Goal: Obtain resource: Download file/media

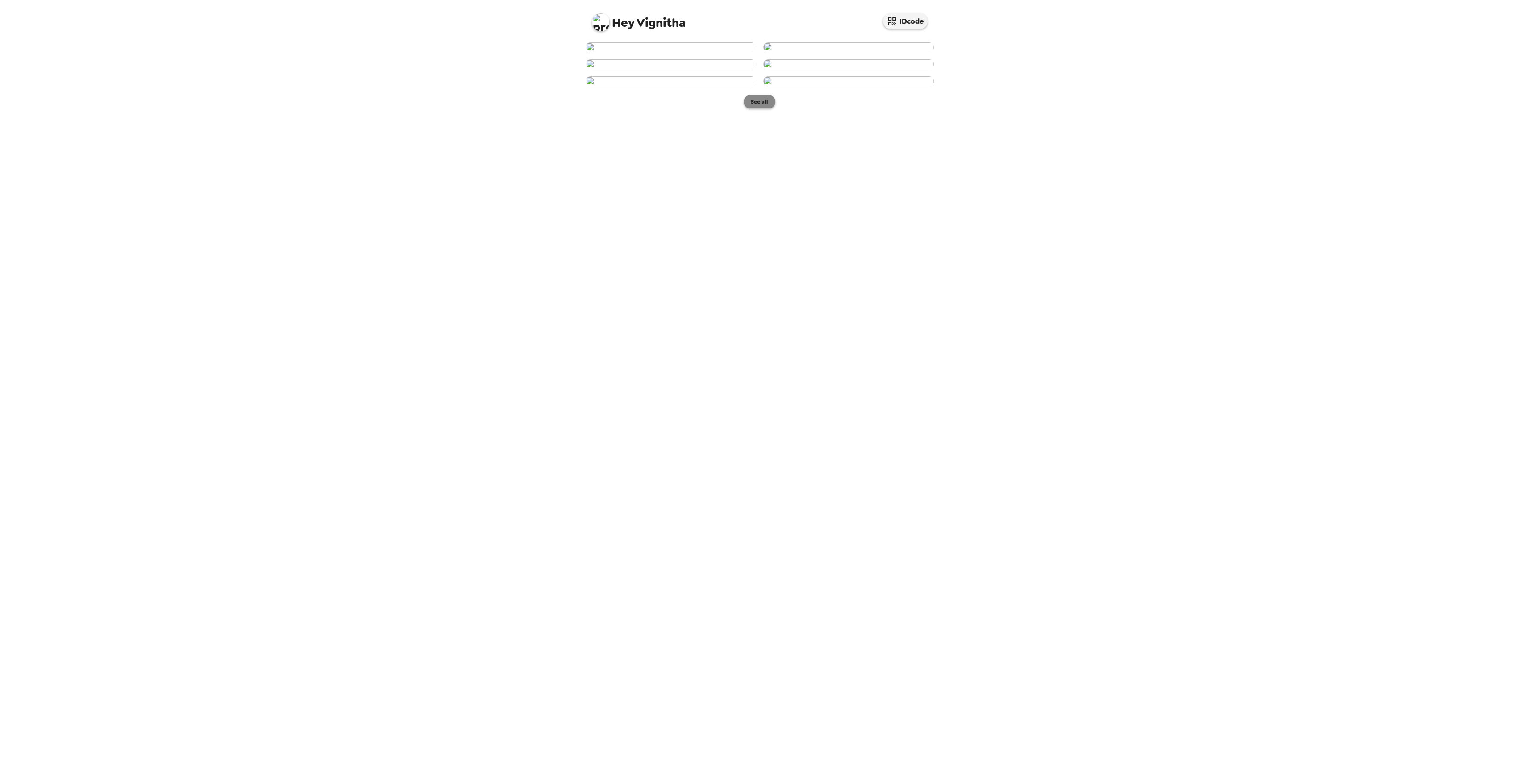
click at [758, 108] on button "See all" at bounding box center [760, 101] width 32 height 14
click at [754, 197] on p "Backdrops" at bounding box center [748, 192] width 41 height 11
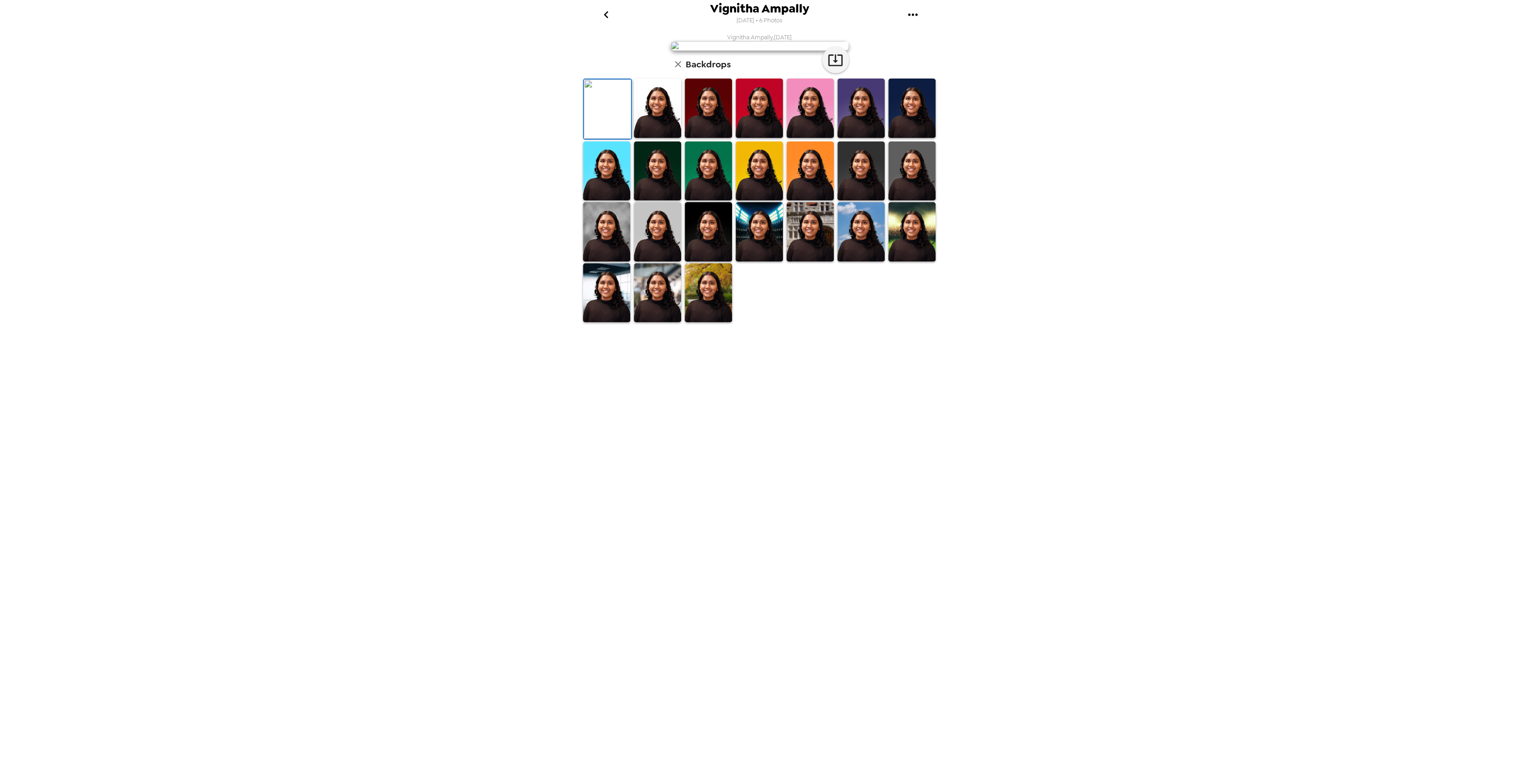
click at [649, 138] on img at bounding box center [657, 108] width 47 height 60
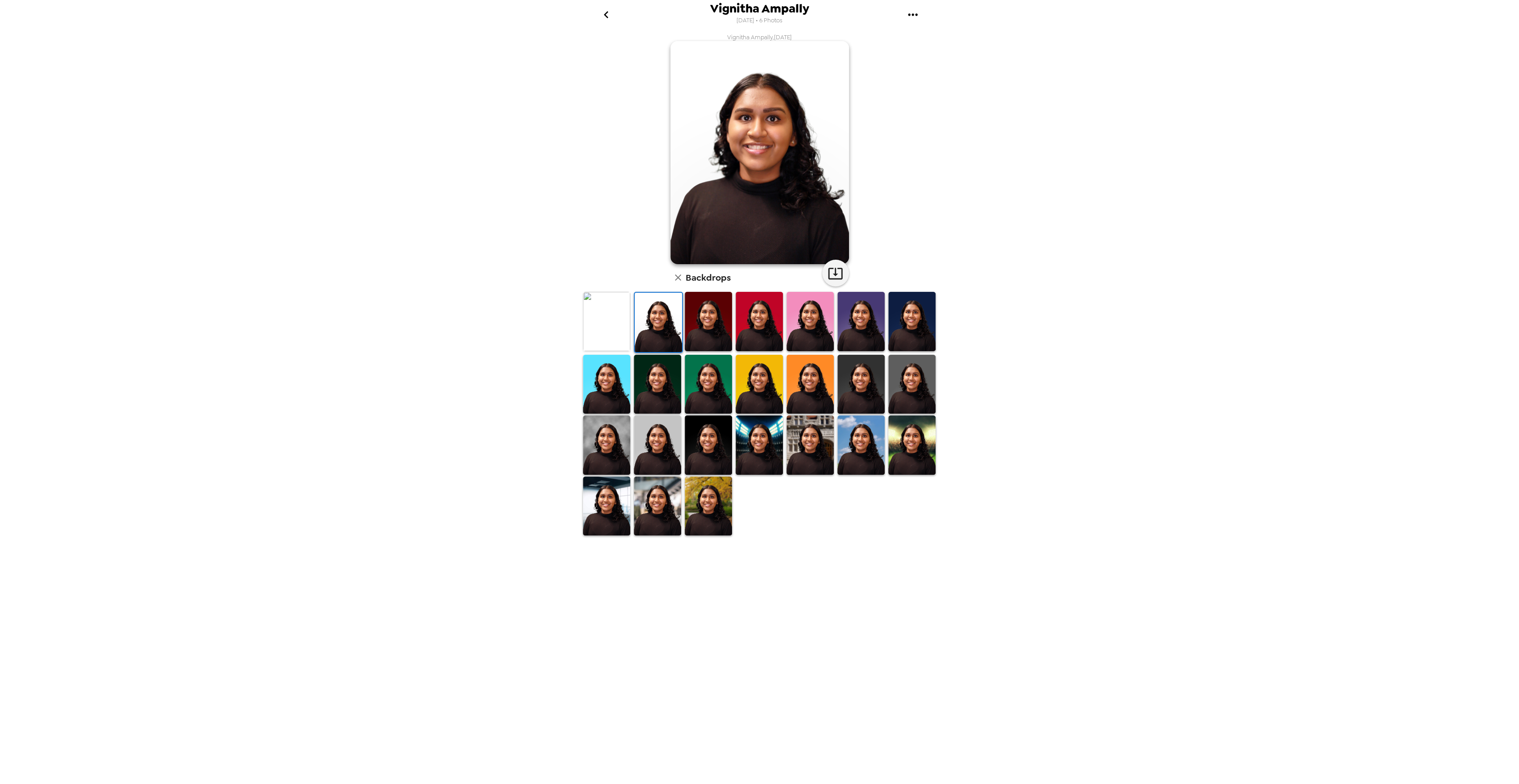
click at [690, 333] on img at bounding box center [708, 321] width 47 height 60
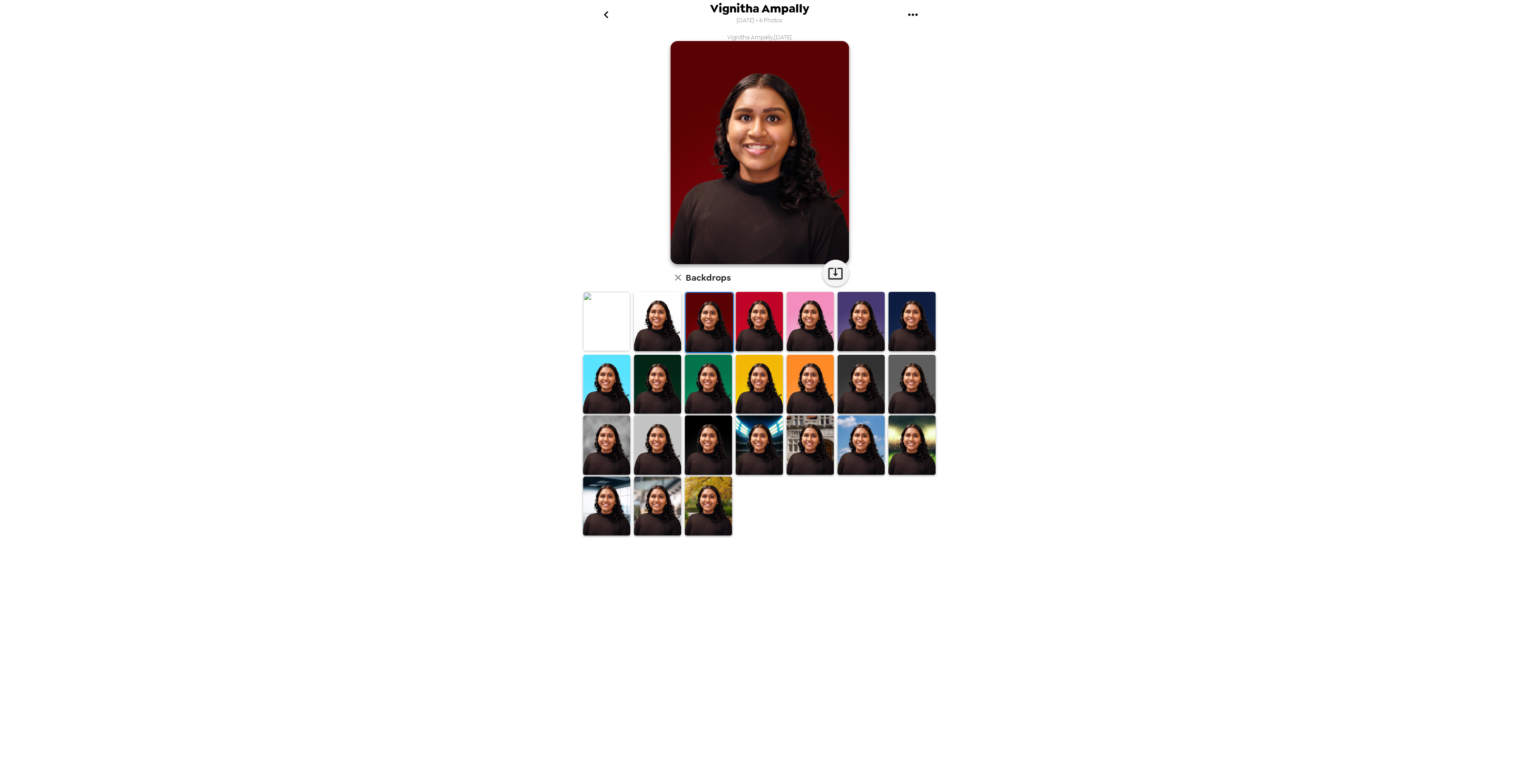
click at [739, 330] on img at bounding box center [760, 321] width 47 height 60
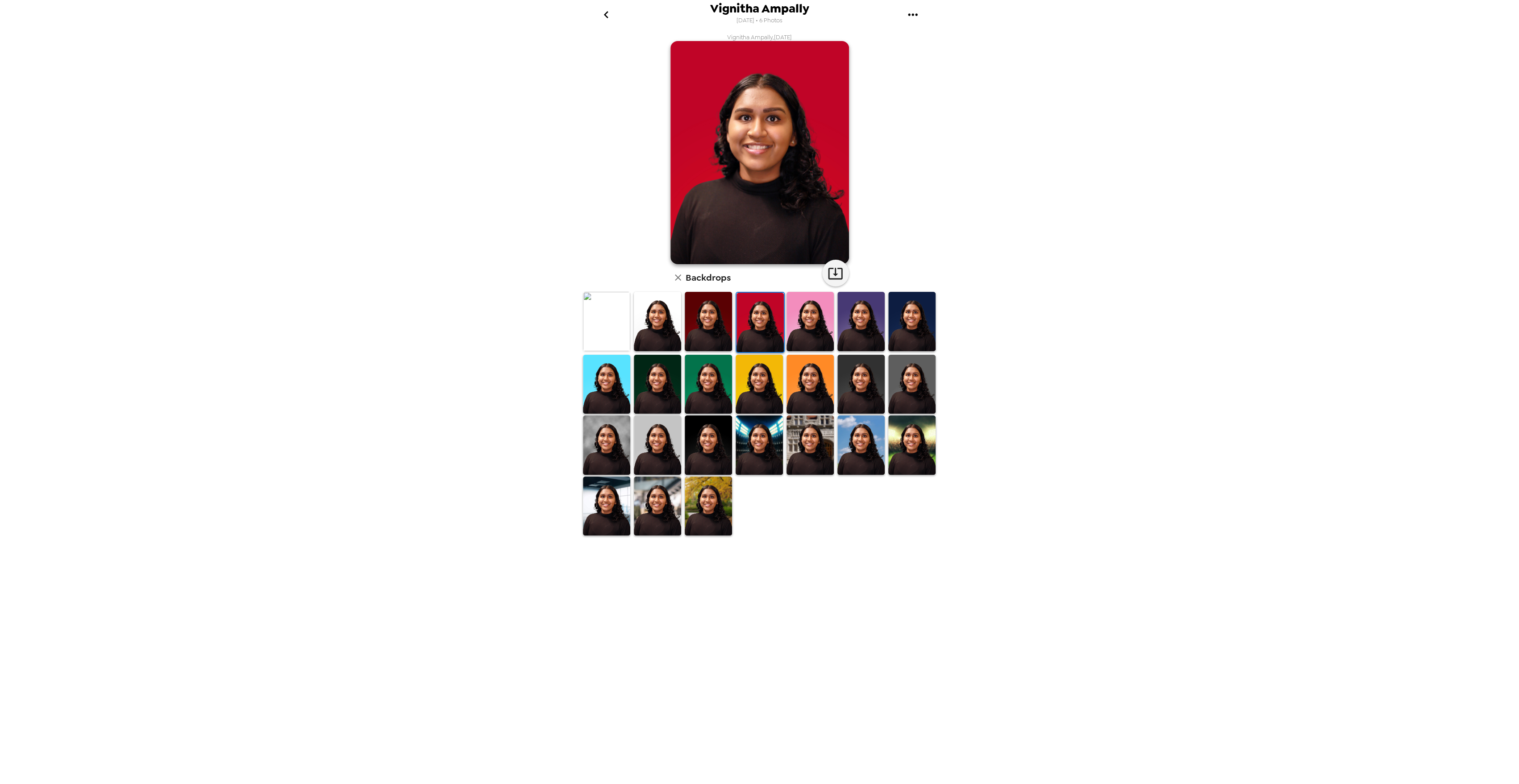
click at [811, 331] on img at bounding box center [810, 321] width 47 height 60
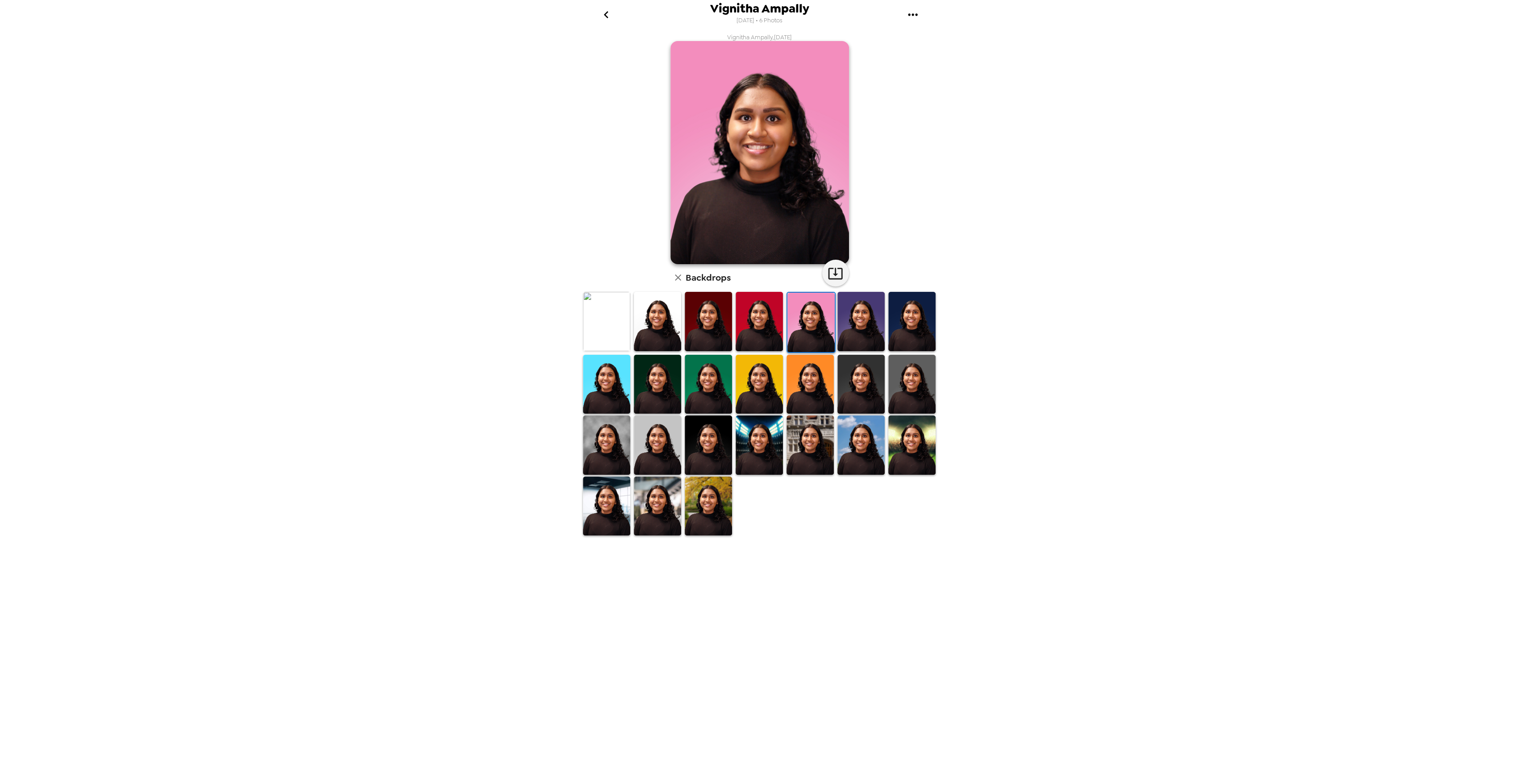
click at [595, 443] on img at bounding box center [607, 445] width 47 height 60
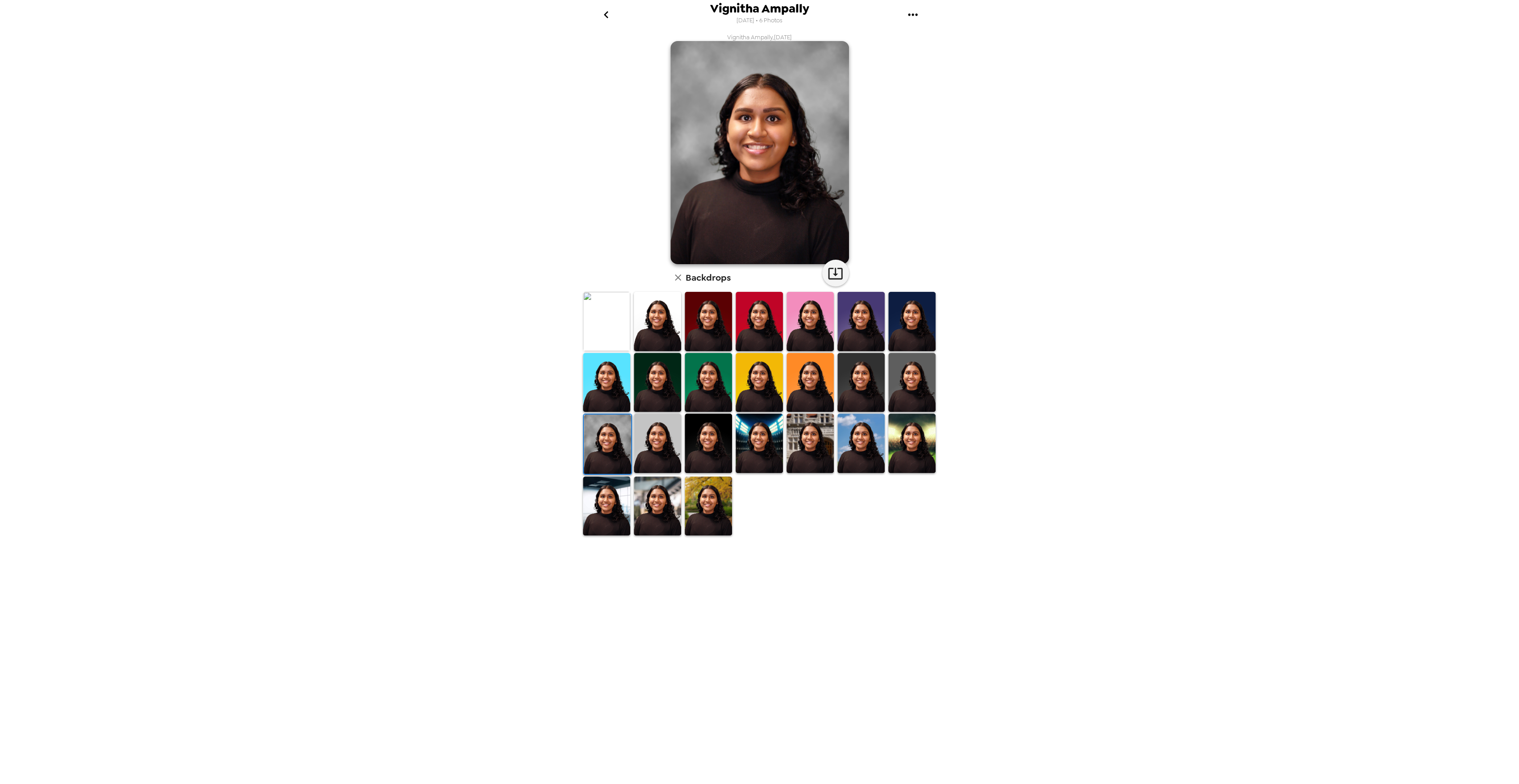
click at [648, 440] on img at bounding box center [657, 443] width 47 height 60
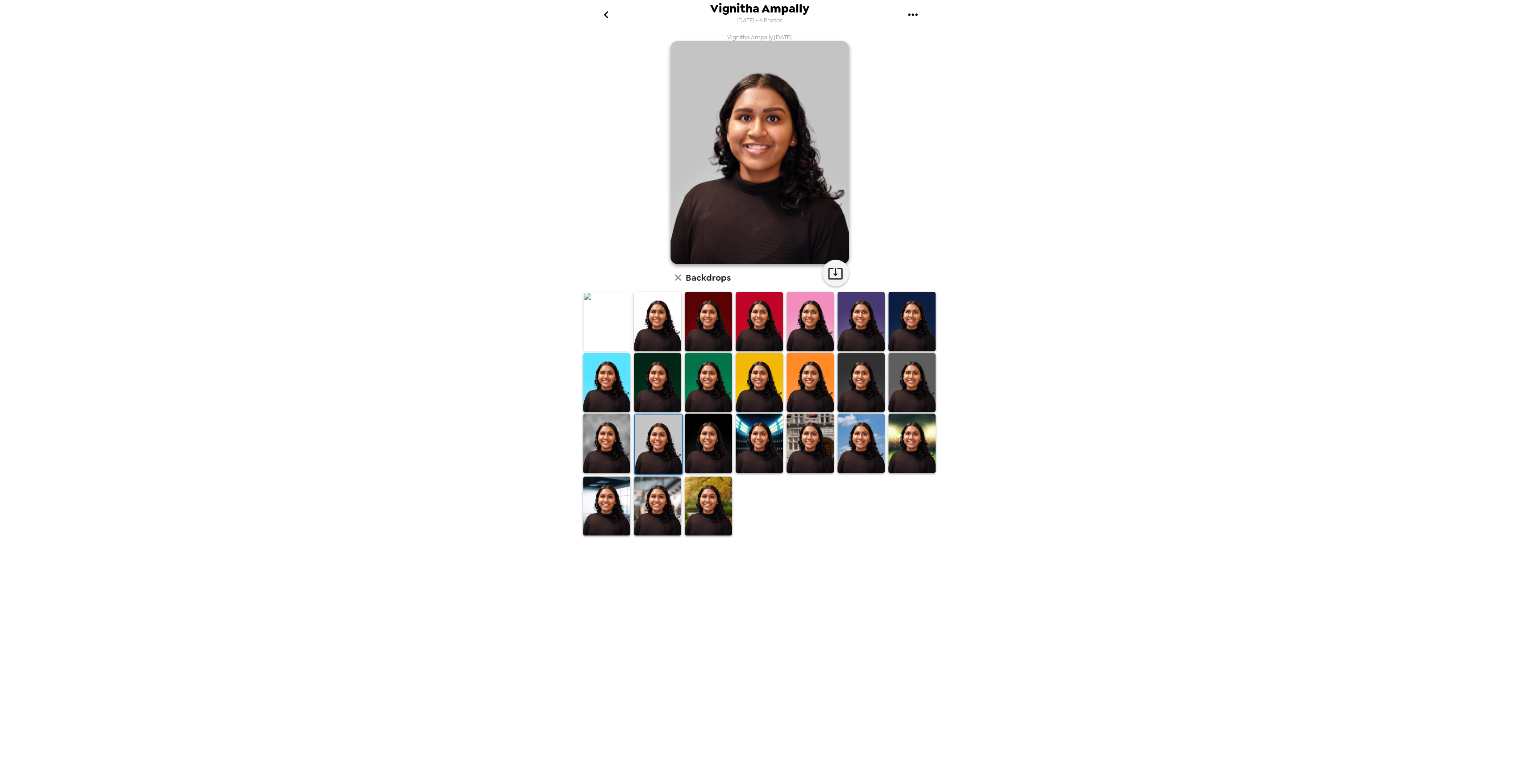
click at [658, 331] on img at bounding box center [657, 321] width 47 height 60
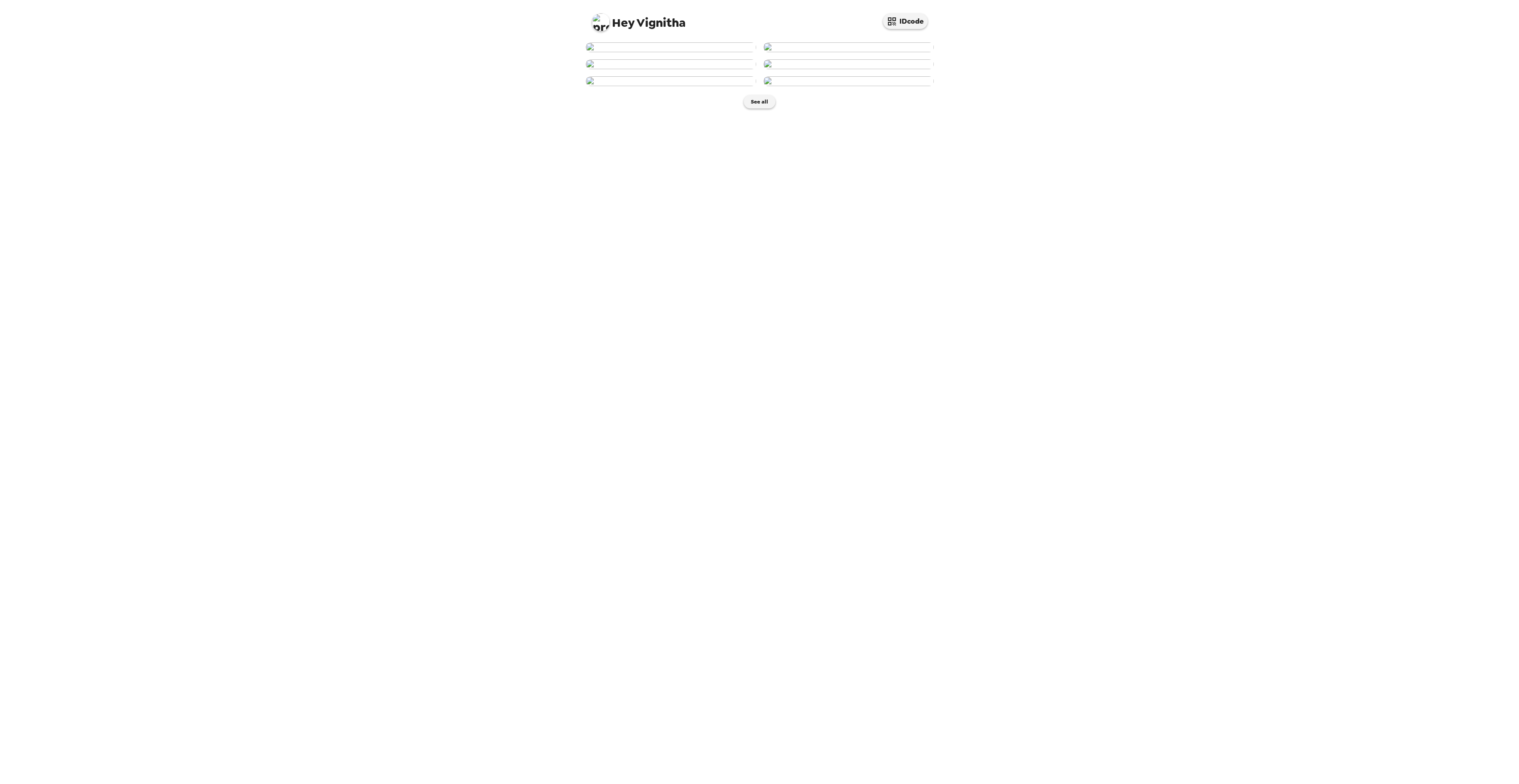
click at [817, 69] on img at bounding box center [848, 64] width 170 height 10
click at [805, 197] on icon at bounding box center [798, 192] width 14 height 12
click at [727, 200] on div "button" at bounding box center [722, 189] width 22 height 23
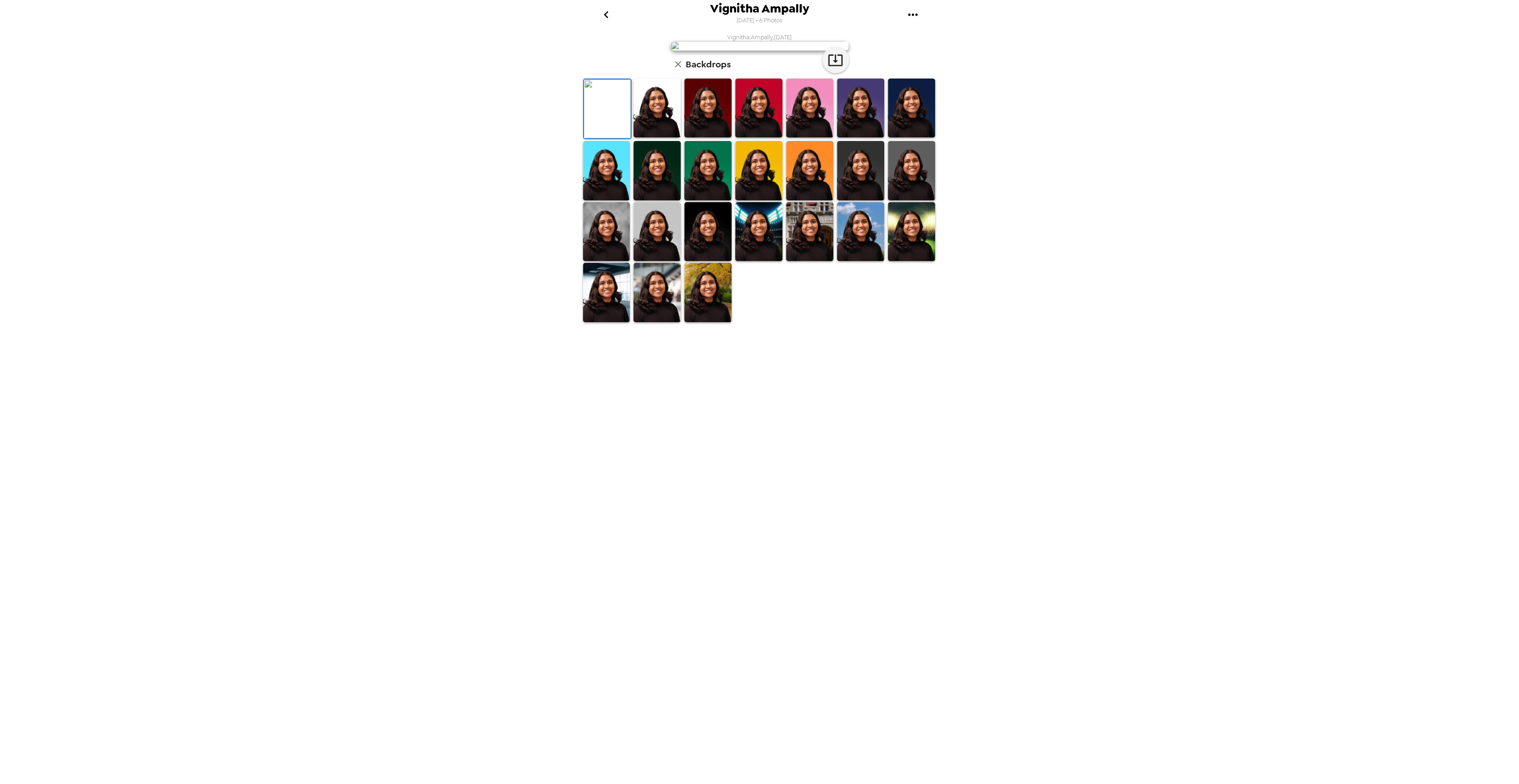
click at [665, 137] on img at bounding box center [657, 108] width 47 height 59
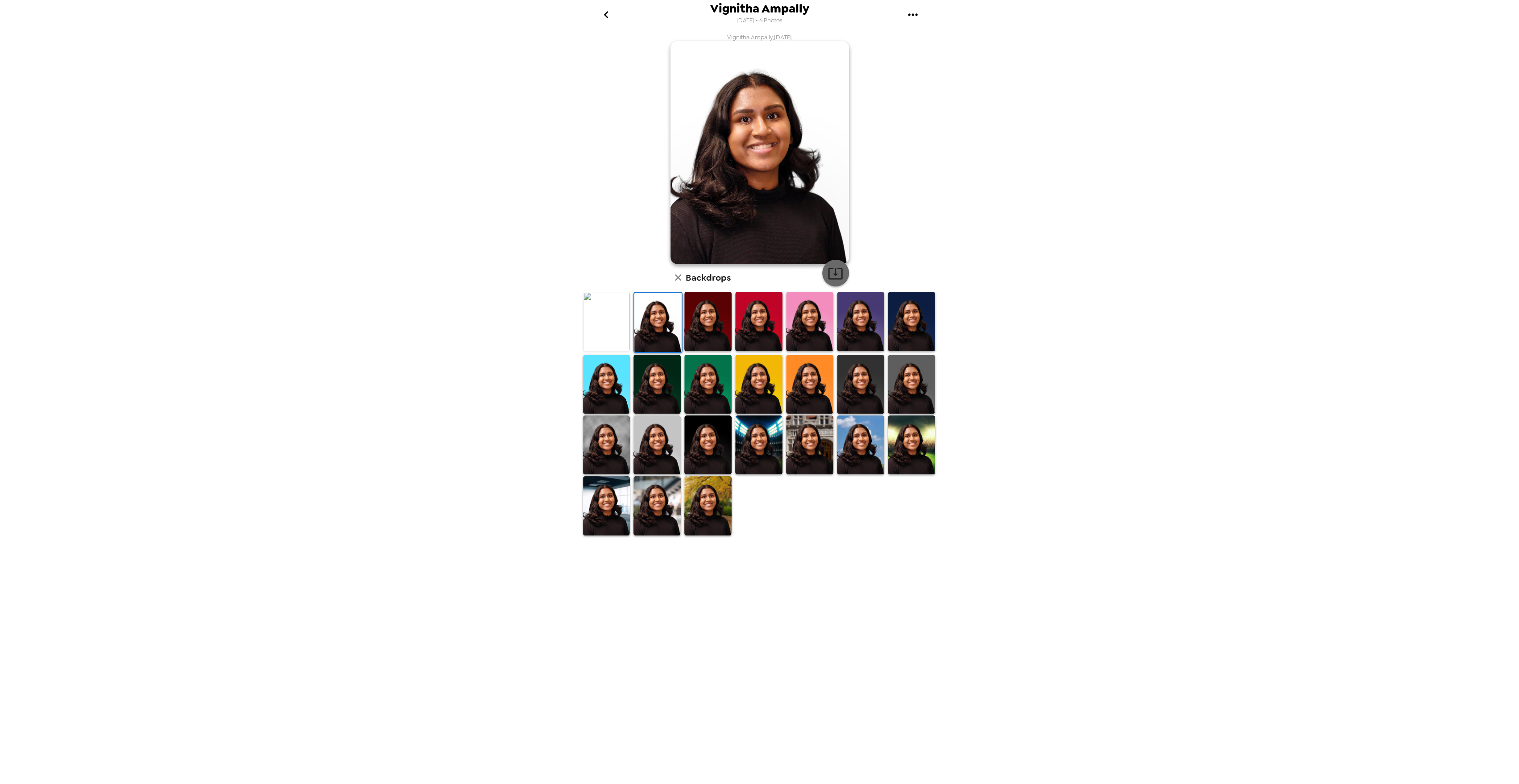
click at [837, 270] on icon "button" at bounding box center [835, 273] width 15 height 15
click at [609, 14] on icon "go back" at bounding box center [606, 15] width 14 height 14
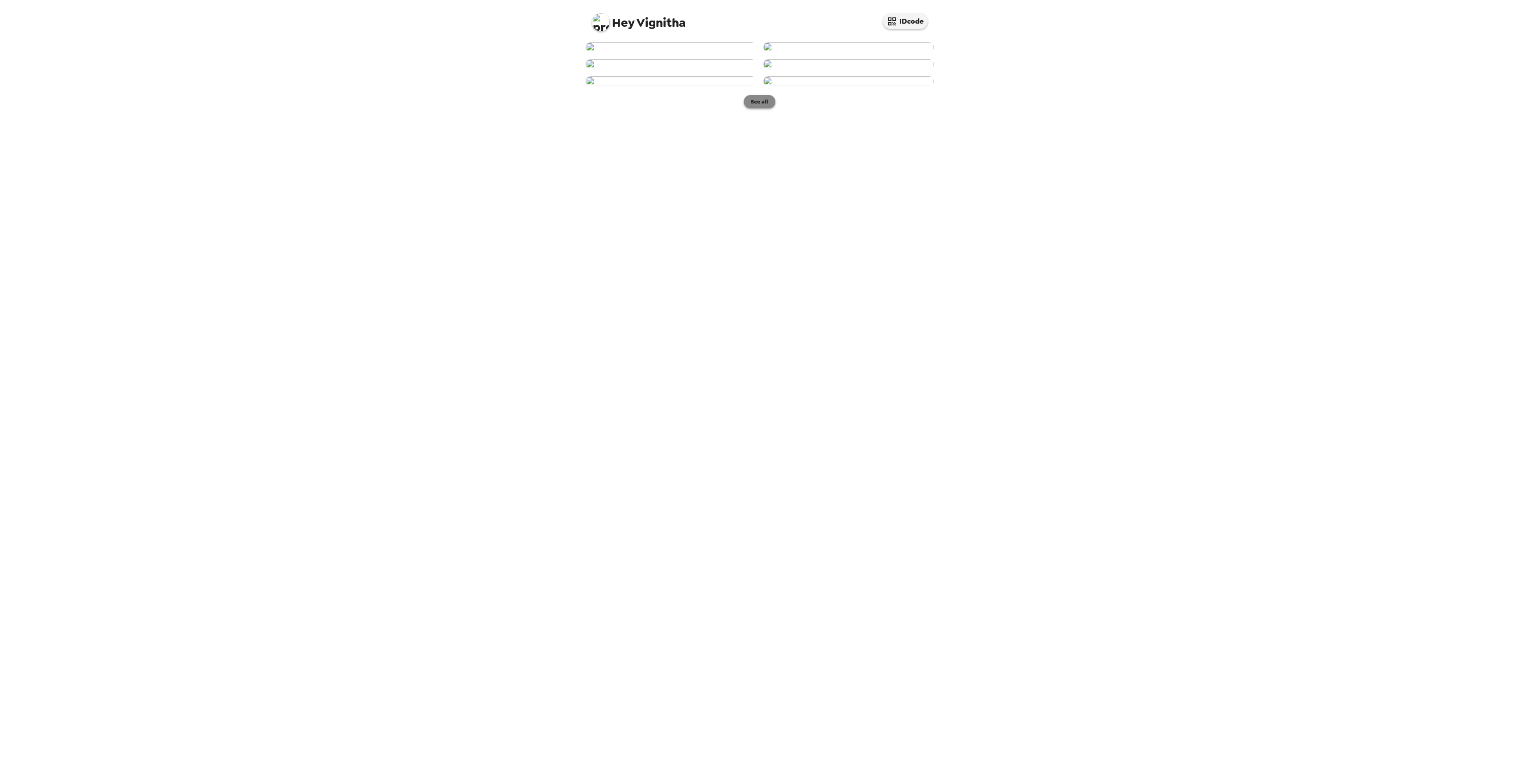
click at [765, 108] on button "See all" at bounding box center [760, 101] width 32 height 14
click at [839, 281] on img at bounding box center [831, 257] width 68 height 47
click at [817, 281] on img at bounding box center [833, 257] width 68 height 47
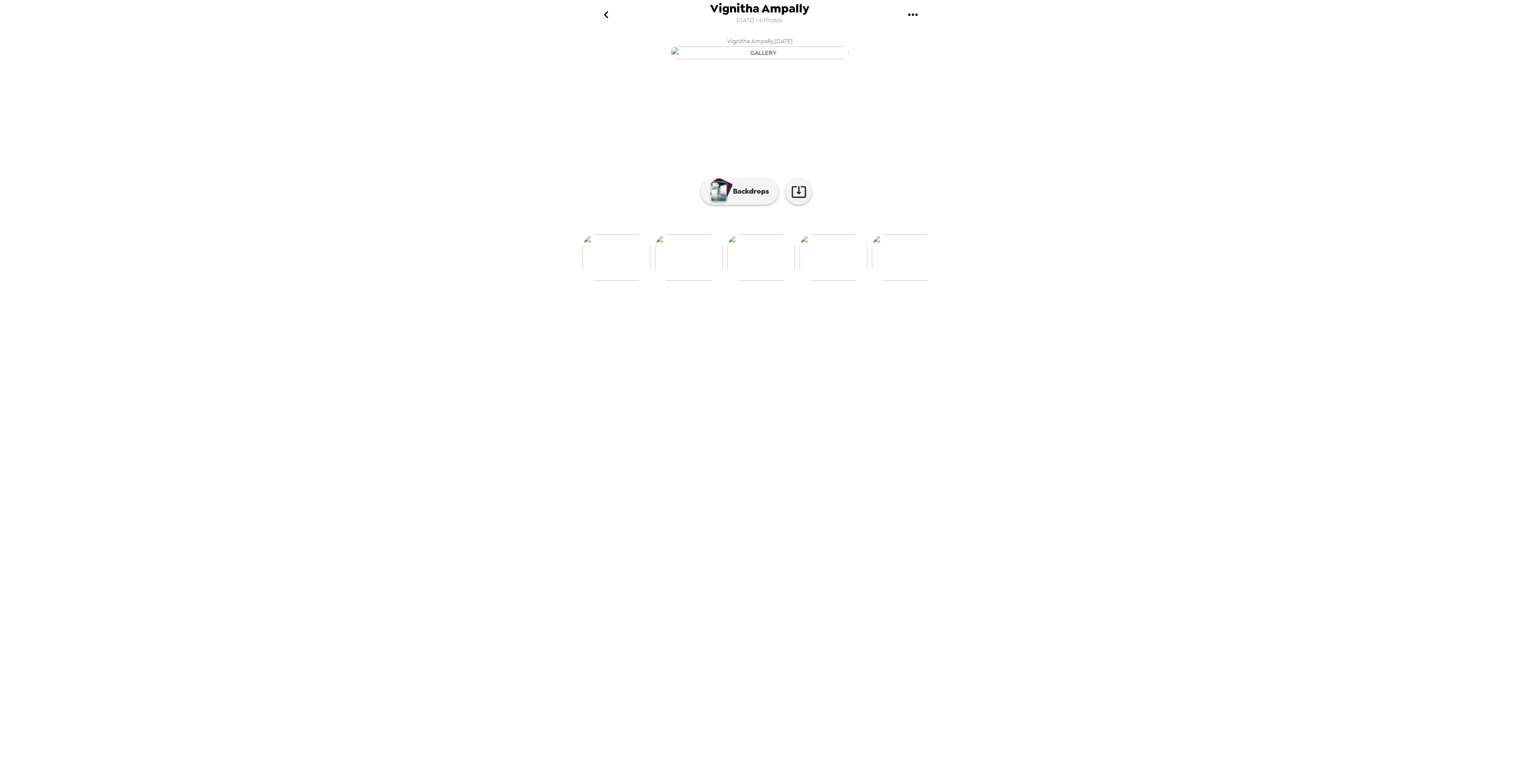
click at [824, 281] on img at bounding box center [833, 257] width 68 height 47
click at [833, 281] on img at bounding box center [834, 257] width 68 height 47
click at [701, 281] on img at bounding box center [689, 257] width 68 height 47
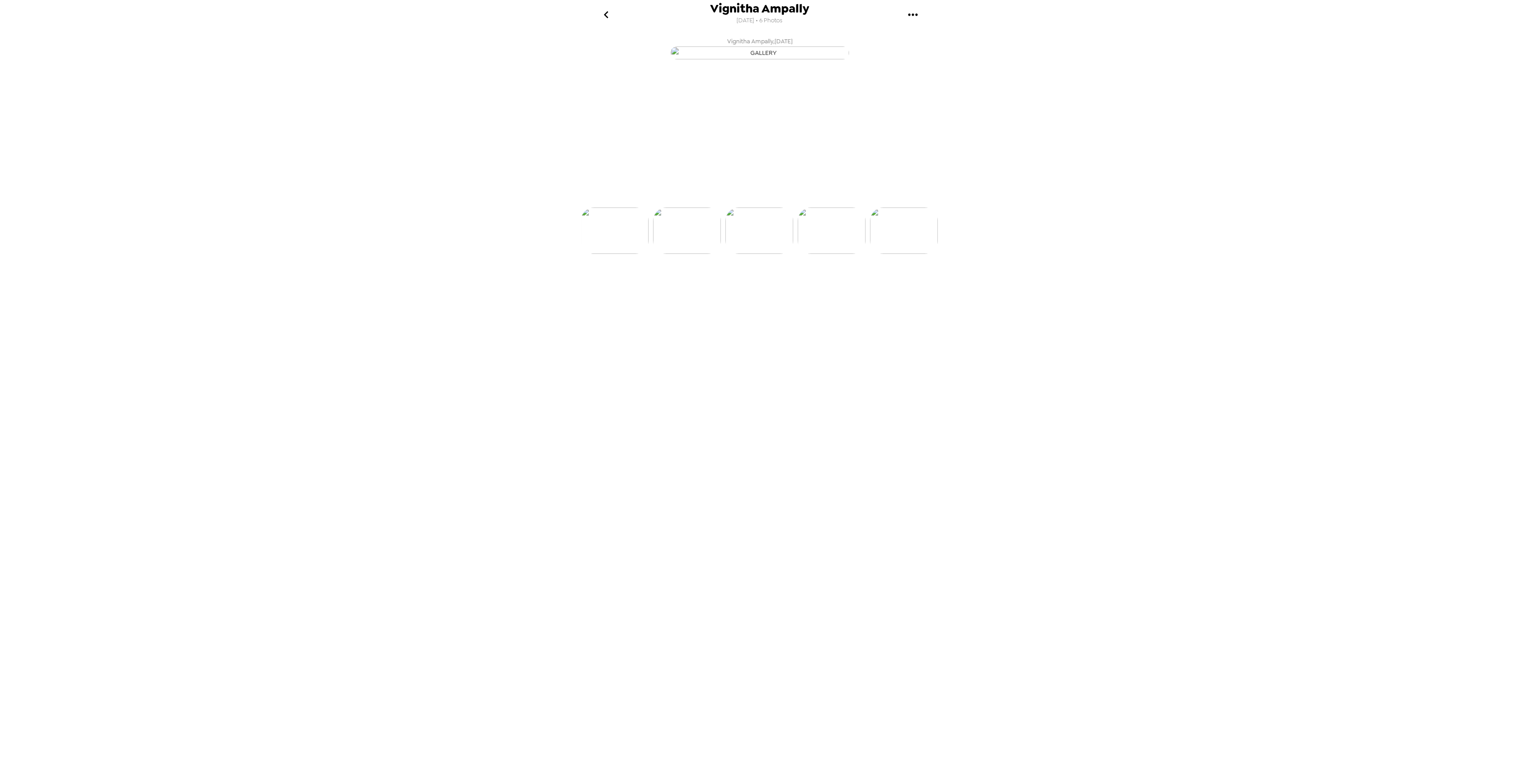
scroll to position [0, 215]
click at [839, 281] on img at bounding box center [834, 257] width 68 height 47
click at [819, 281] on img at bounding box center [834, 257] width 68 height 47
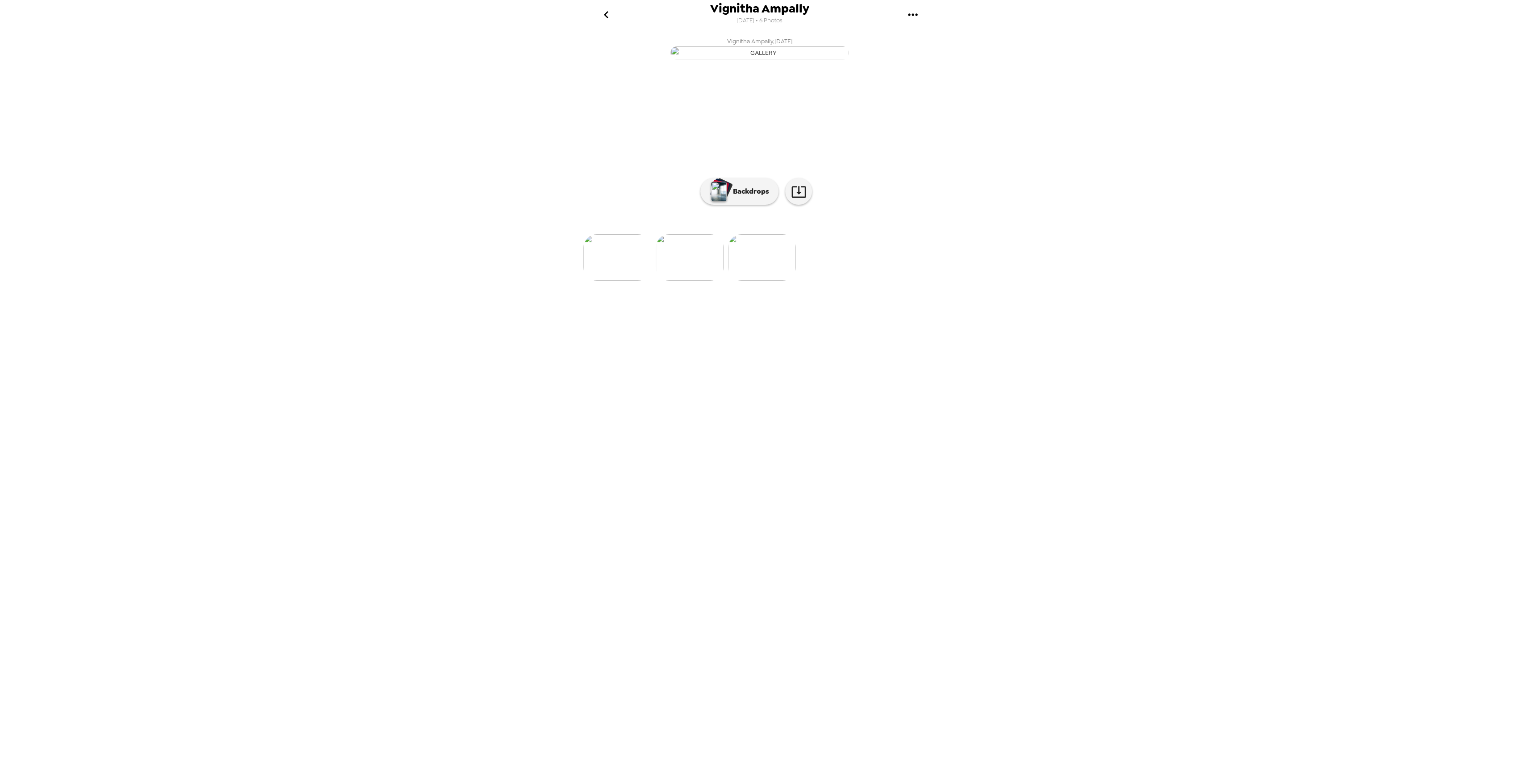
click at [913, 15] on icon "gallery menu" at bounding box center [913, 15] width 14 height 14
click at [941, 40] on span "Download all photos" at bounding box center [955, 41] width 68 height 11
click at [764, 281] on img at bounding box center [762, 257] width 68 height 47
click at [741, 197] on p "Backdrops" at bounding box center [748, 192] width 41 height 11
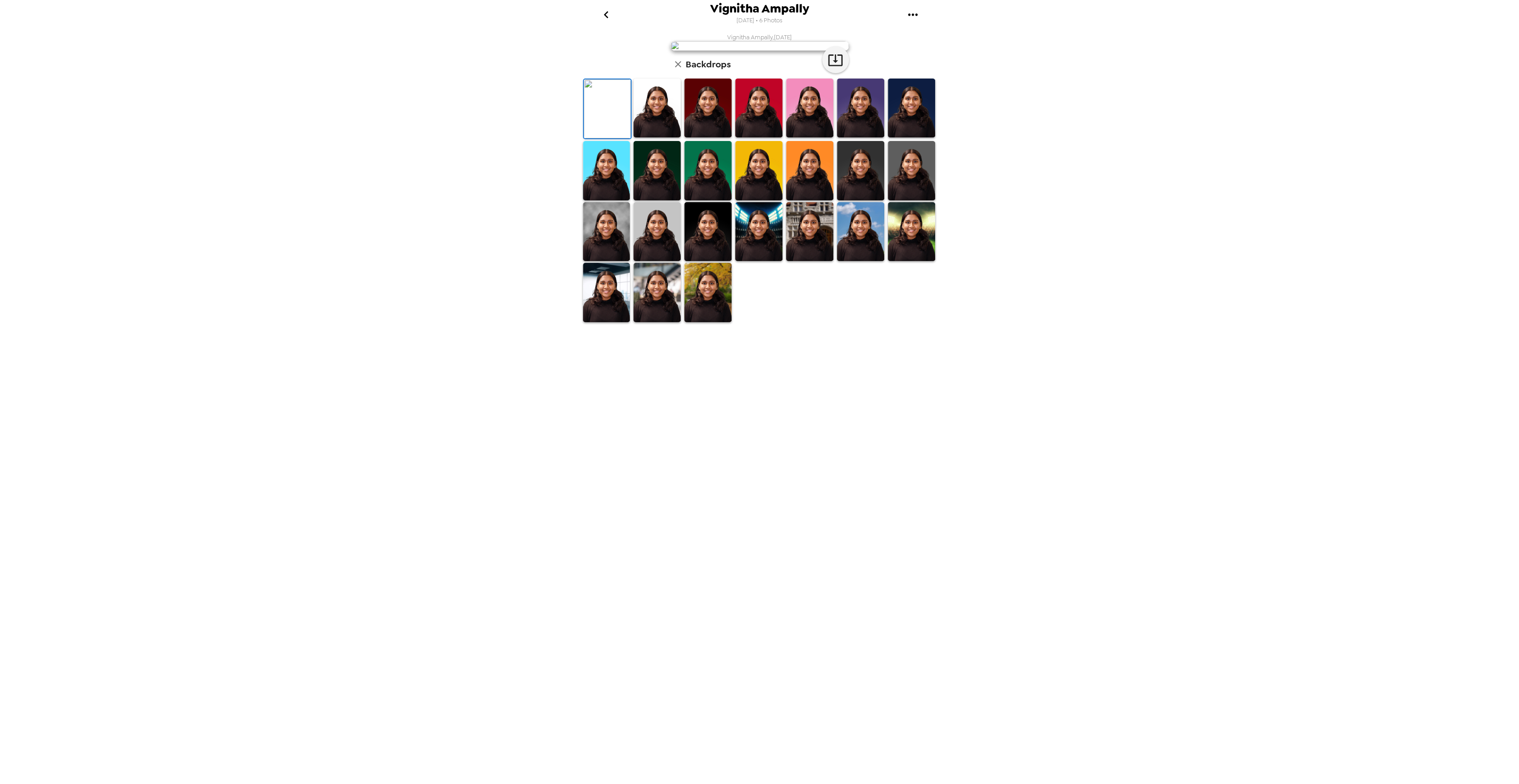
click at [610, 17] on icon "go back" at bounding box center [606, 15] width 14 height 14
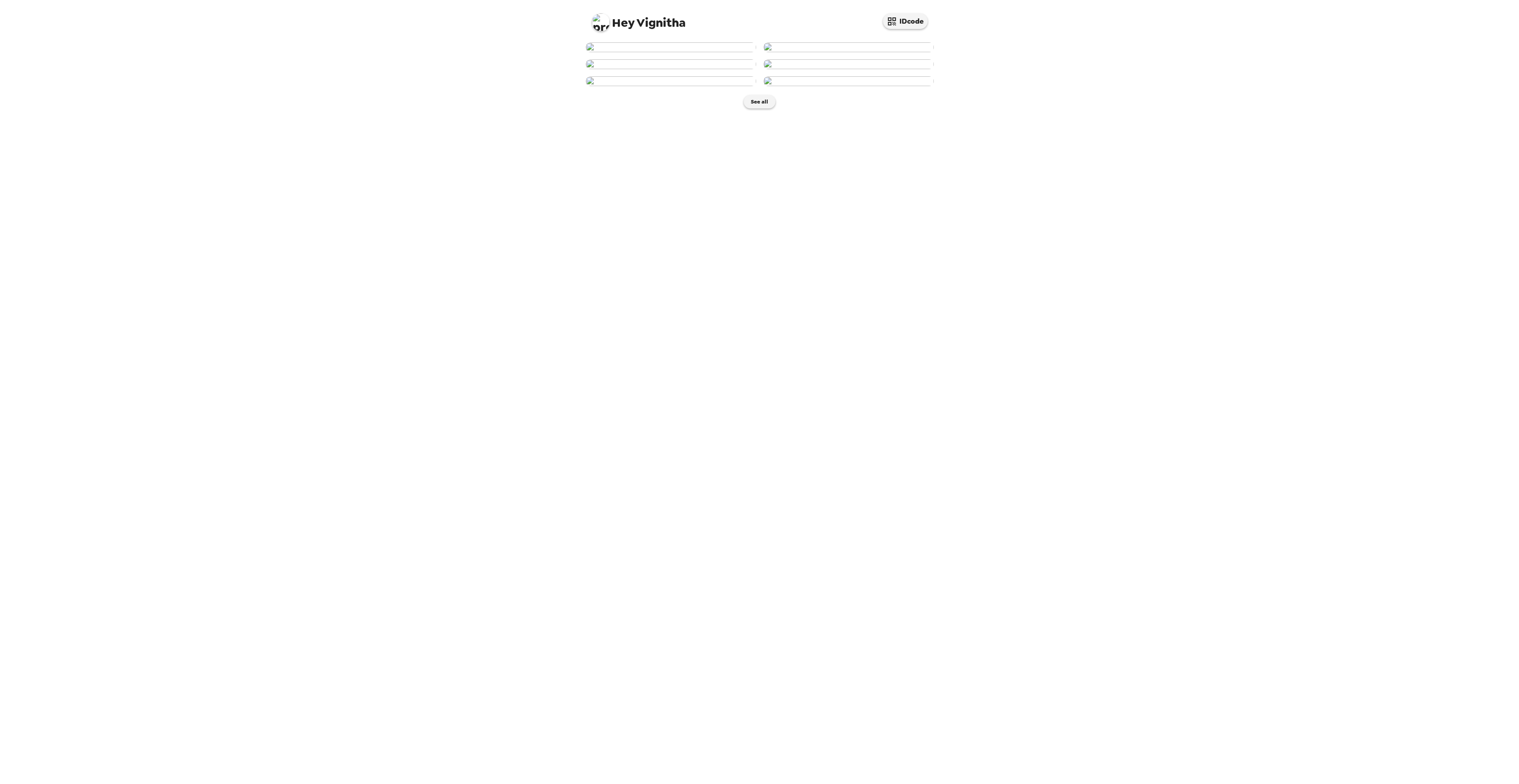
click at [823, 69] on img at bounding box center [848, 64] width 170 height 10
click at [728, 205] on button "Backdrops" at bounding box center [739, 191] width 78 height 27
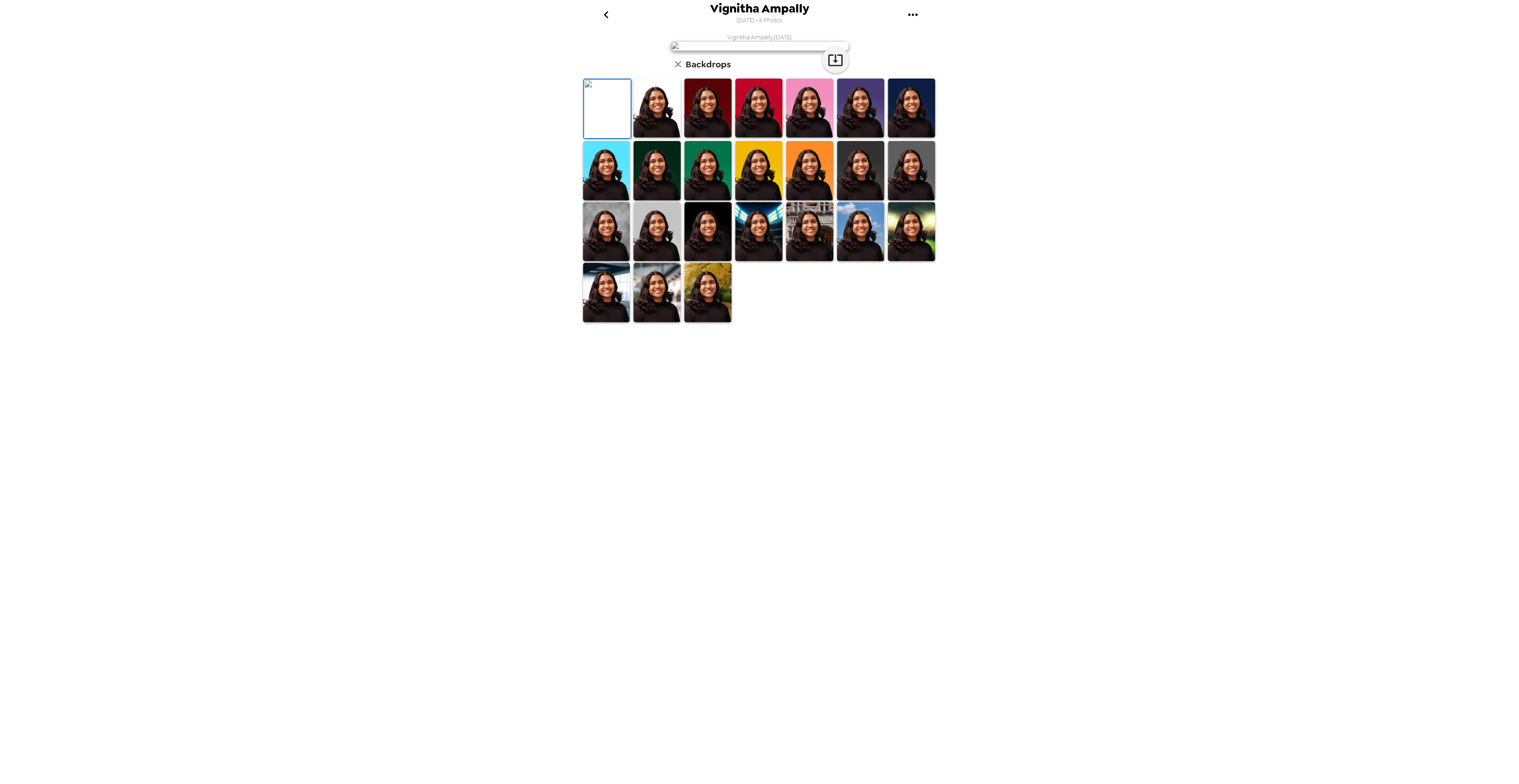
click at [659, 137] on img at bounding box center [657, 108] width 47 height 59
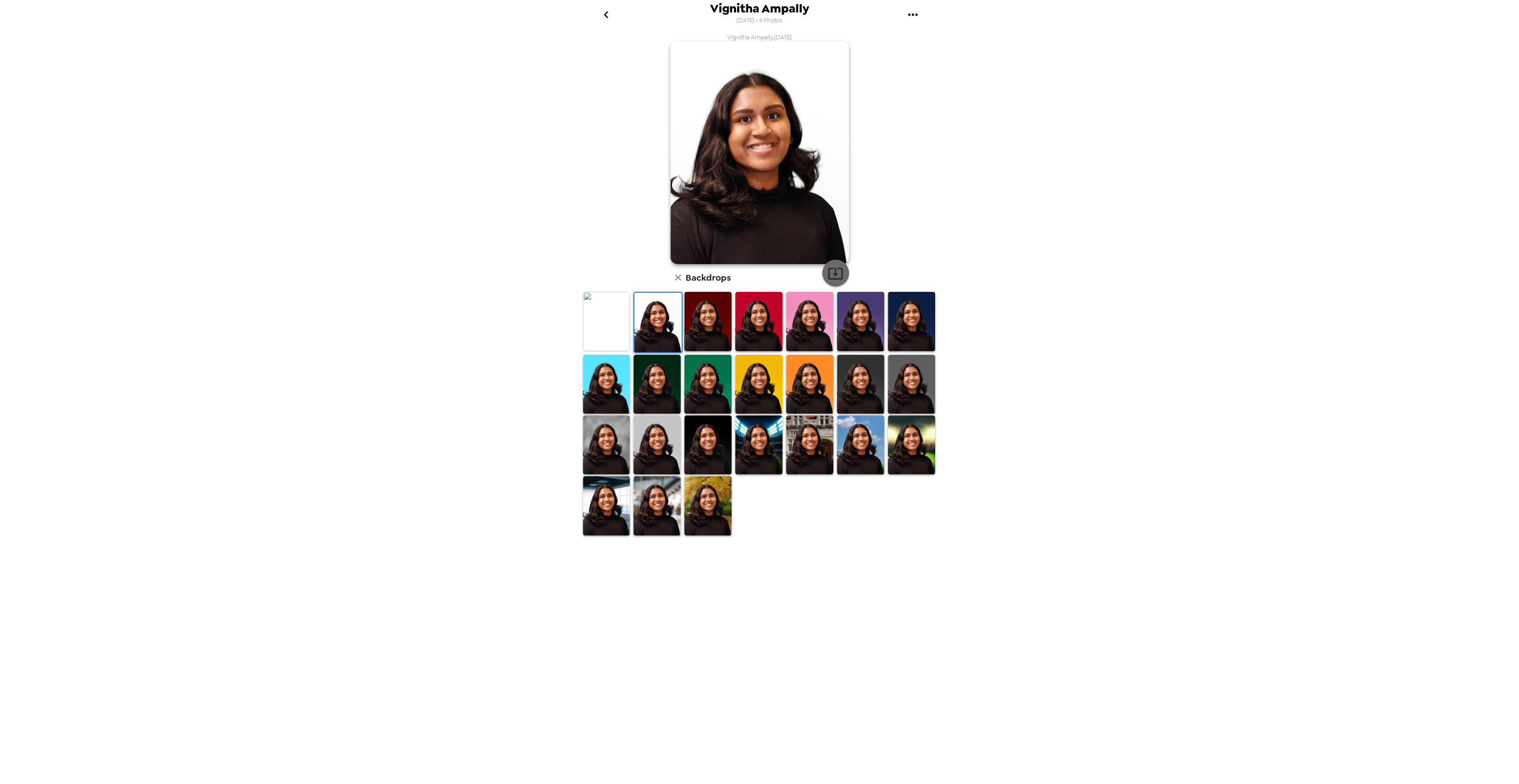
click at [830, 268] on icon "button" at bounding box center [835, 273] width 15 height 15
click at [613, 10] on icon "go back" at bounding box center [606, 15] width 14 height 14
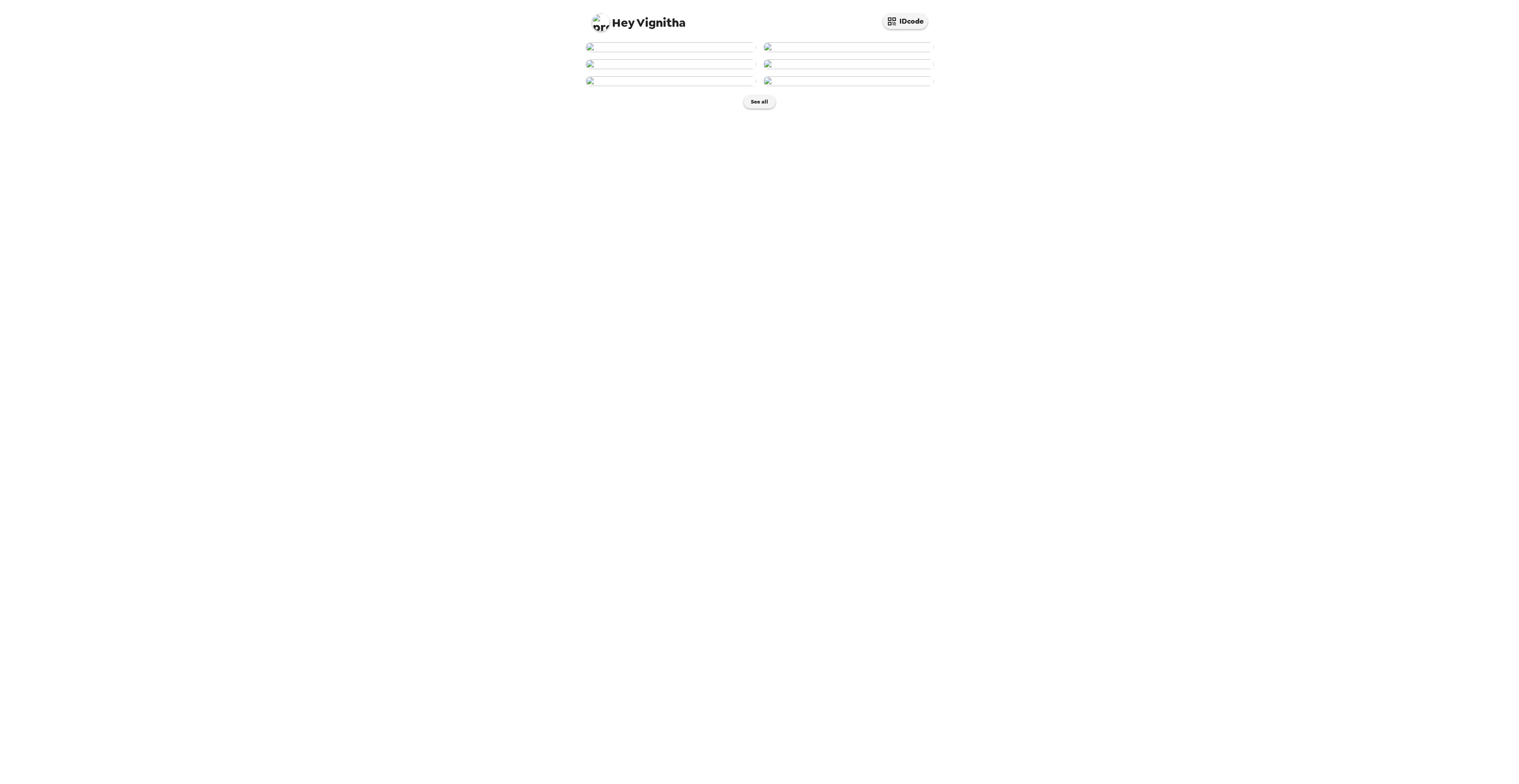
click at [712, 52] on img at bounding box center [670, 47] width 170 height 10
click at [747, 205] on button "Backdrops" at bounding box center [739, 191] width 78 height 27
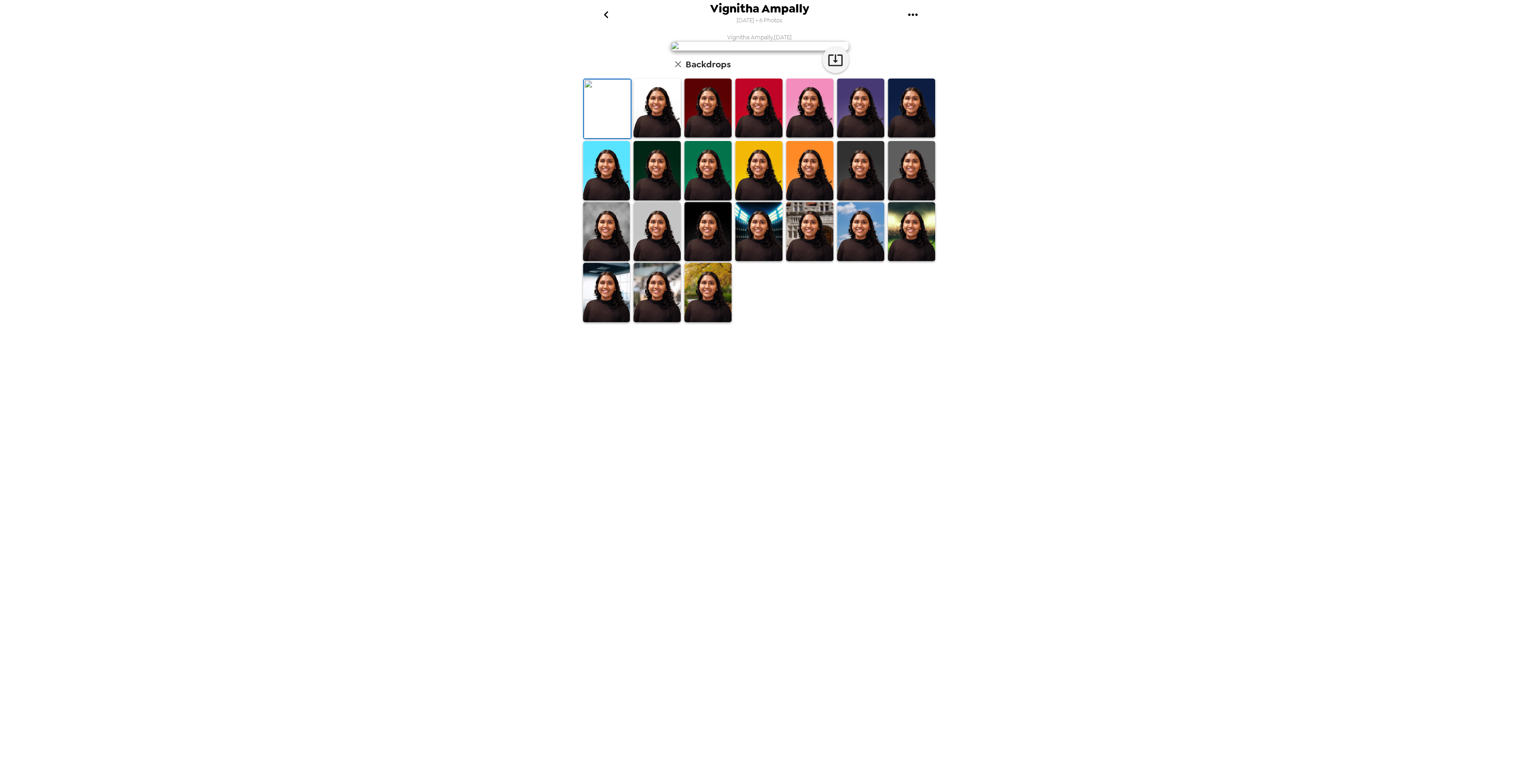
click at [709, 322] on img at bounding box center [708, 292] width 47 height 59
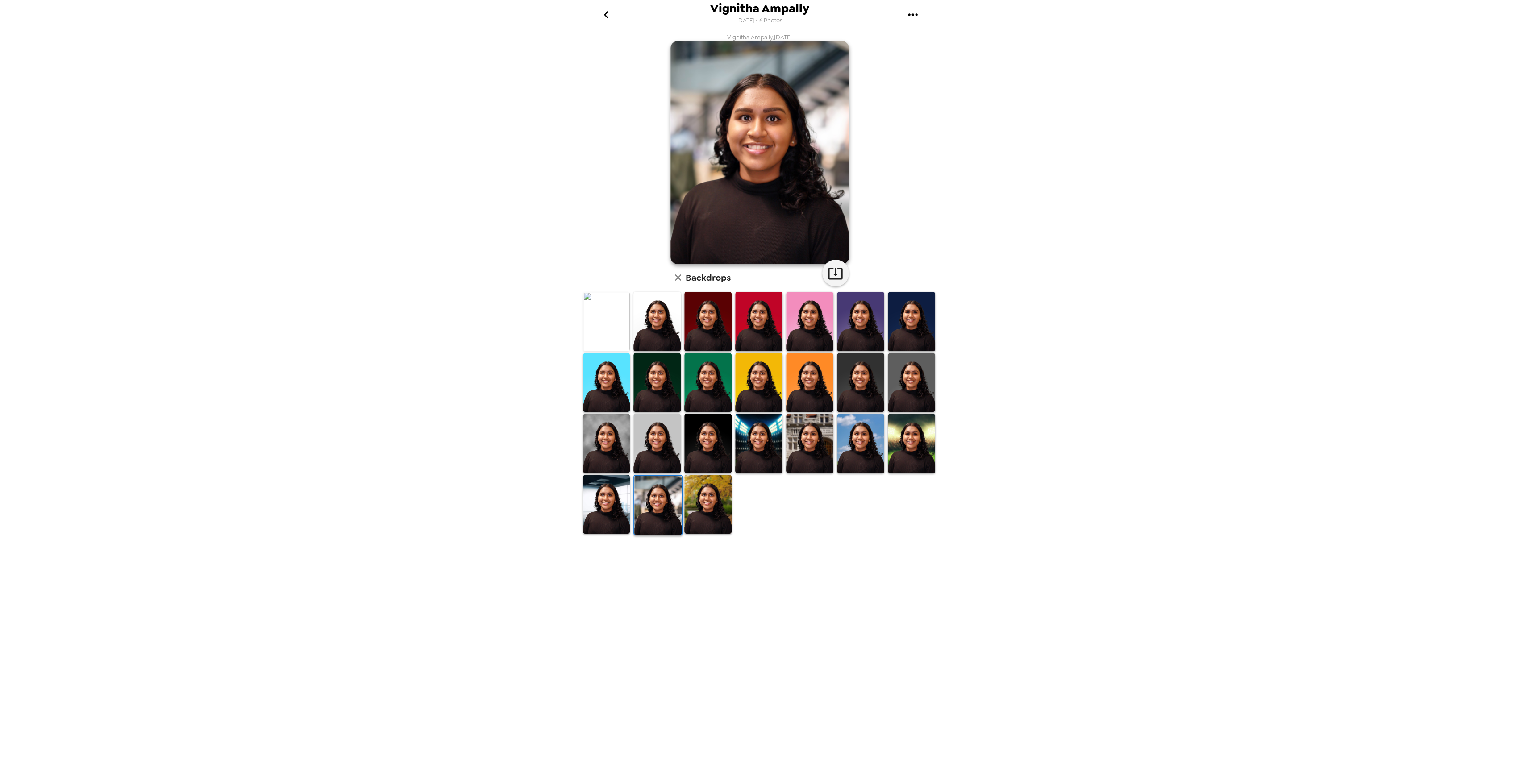
click at [613, 497] on img at bounding box center [607, 504] width 47 height 59
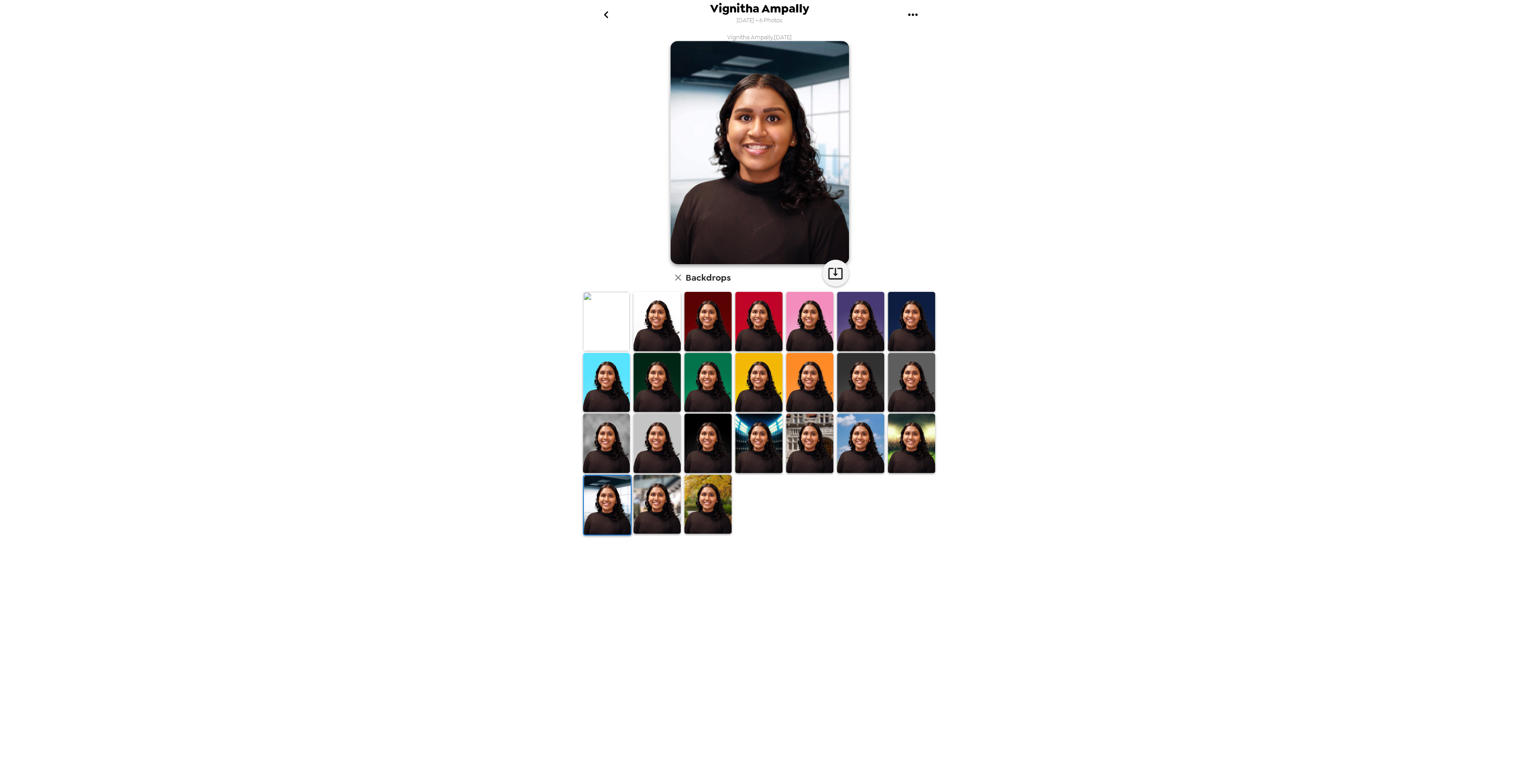
click at [902, 452] on img at bounding box center [912, 443] width 47 height 59
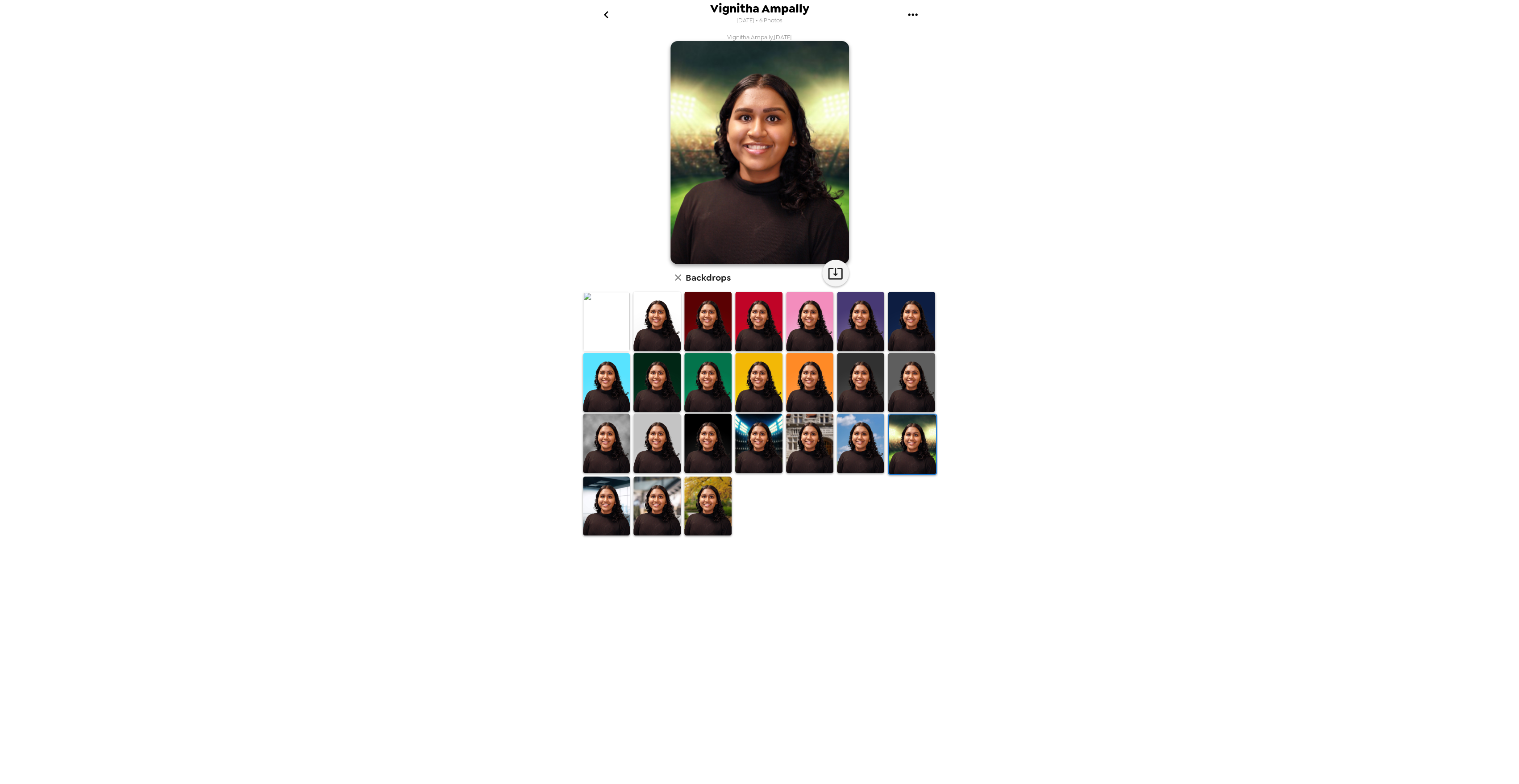
click at [873, 449] on img at bounding box center [860, 443] width 47 height 59
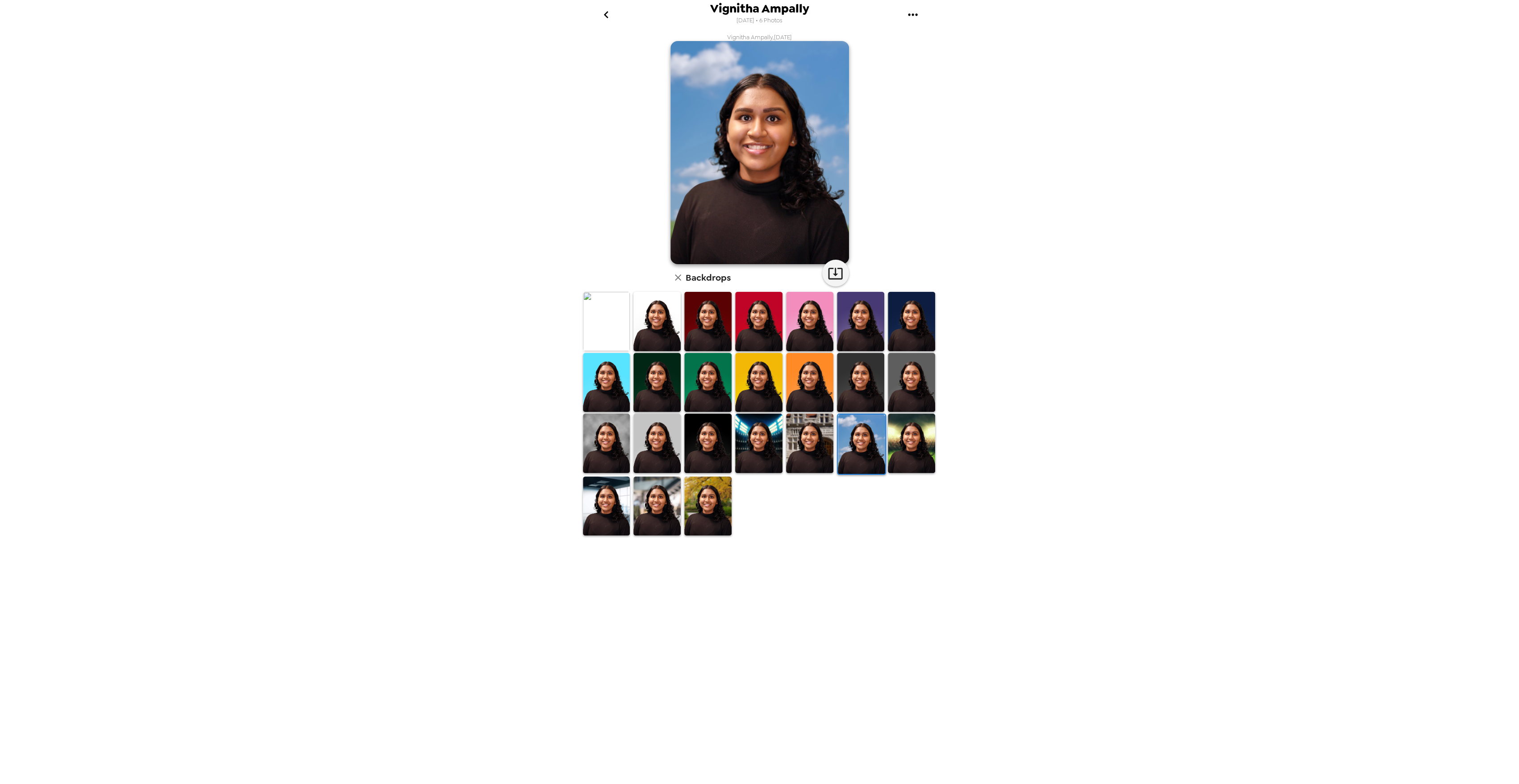
click at [822, 442] on img at bounding box center [810, 443] width 47 height 59
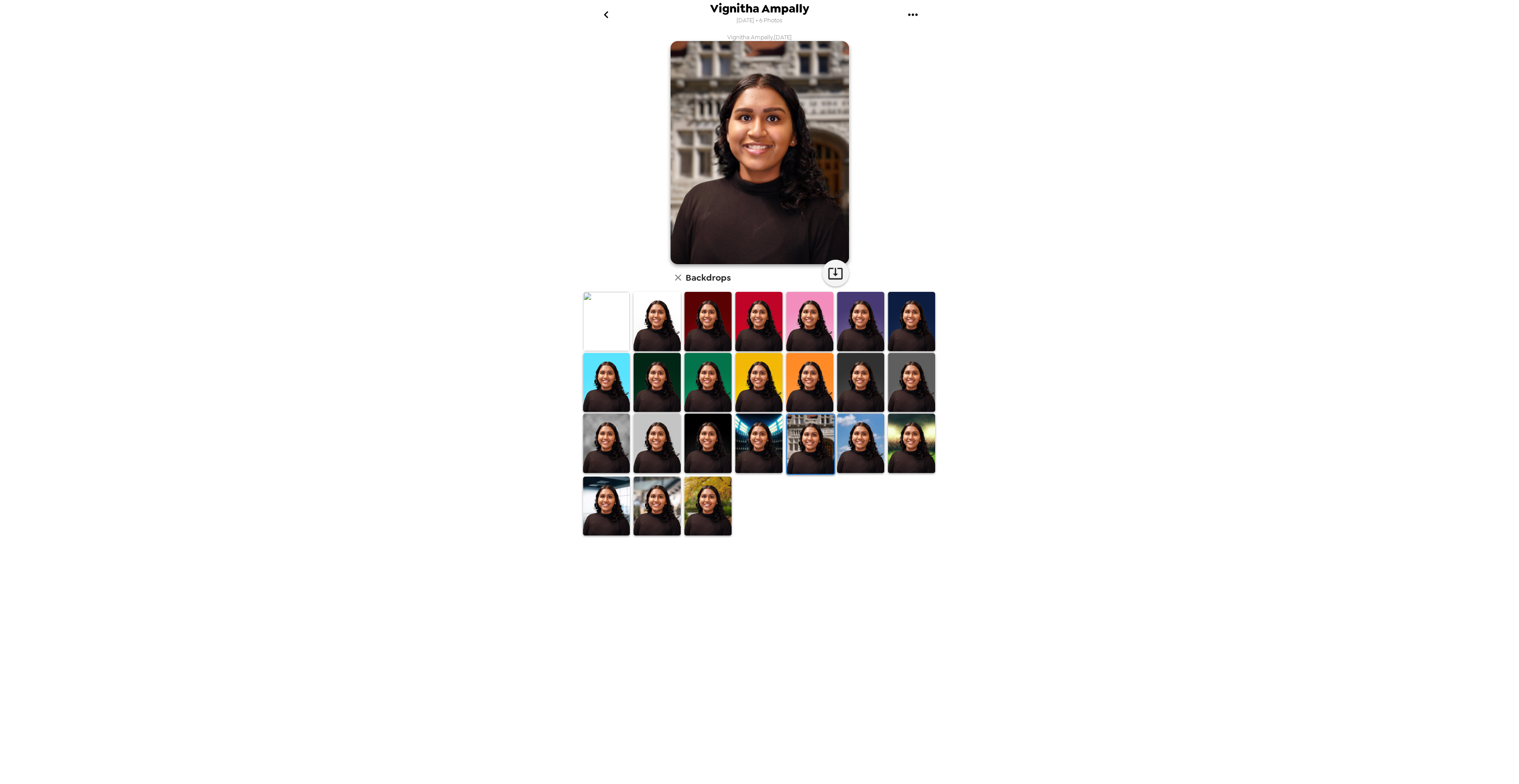
click at [754, 438] on img at bounding box center [759, 443] width 47 height 59
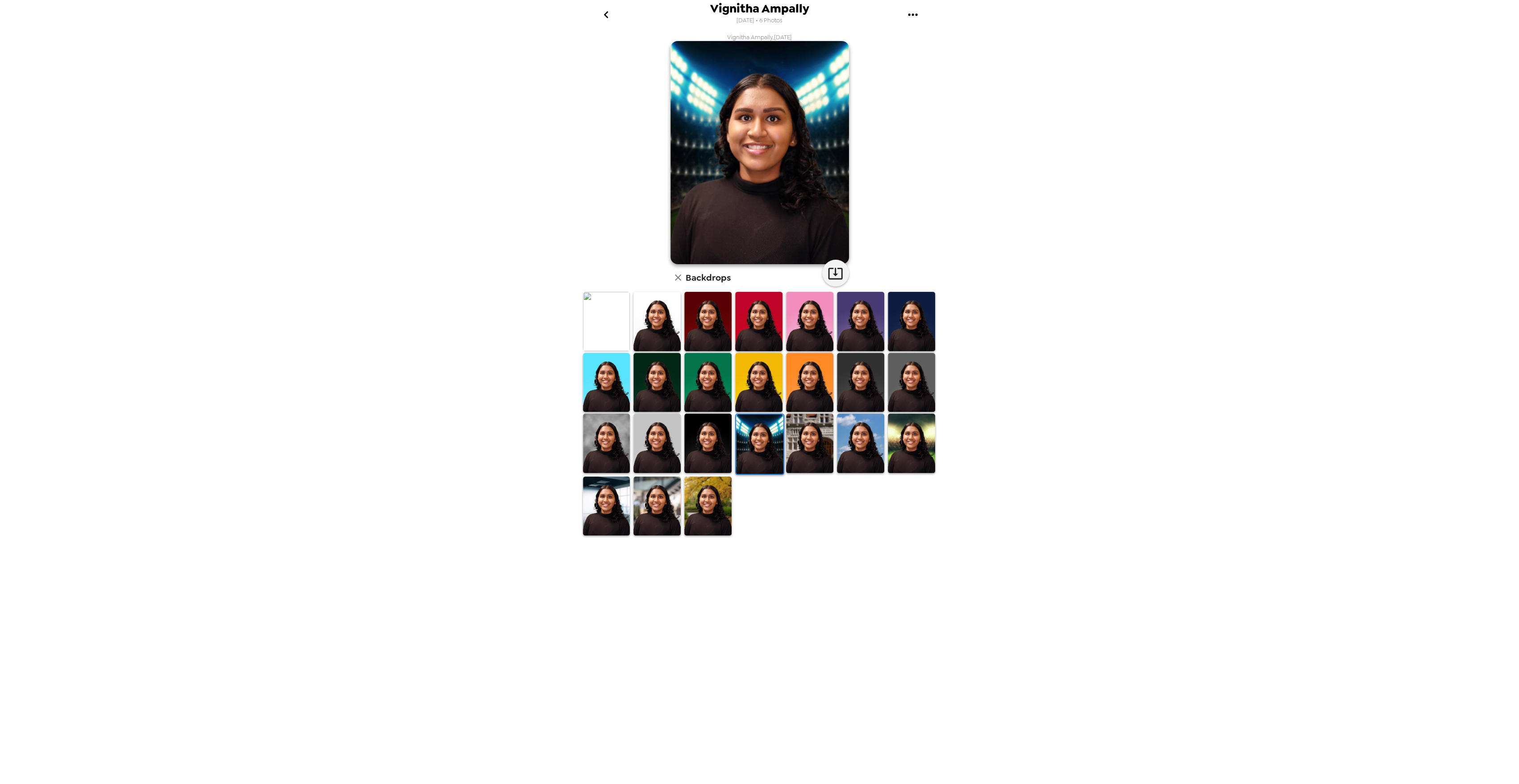
click at [698, 437] on img at bounding box center [708, 443] width 47 height 59
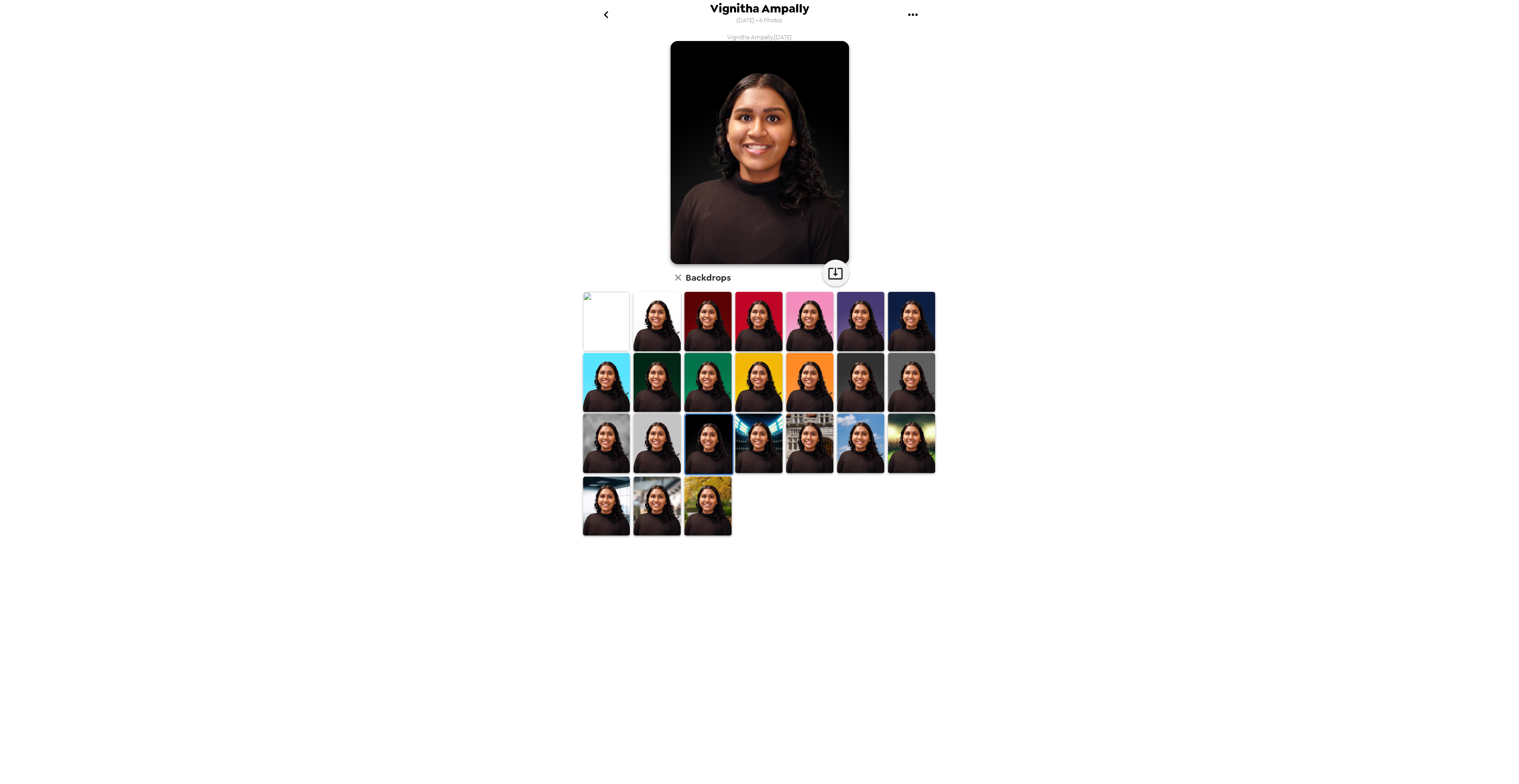
click at [673, 437] on img at bounding box center [657, 443] width 47 height 59
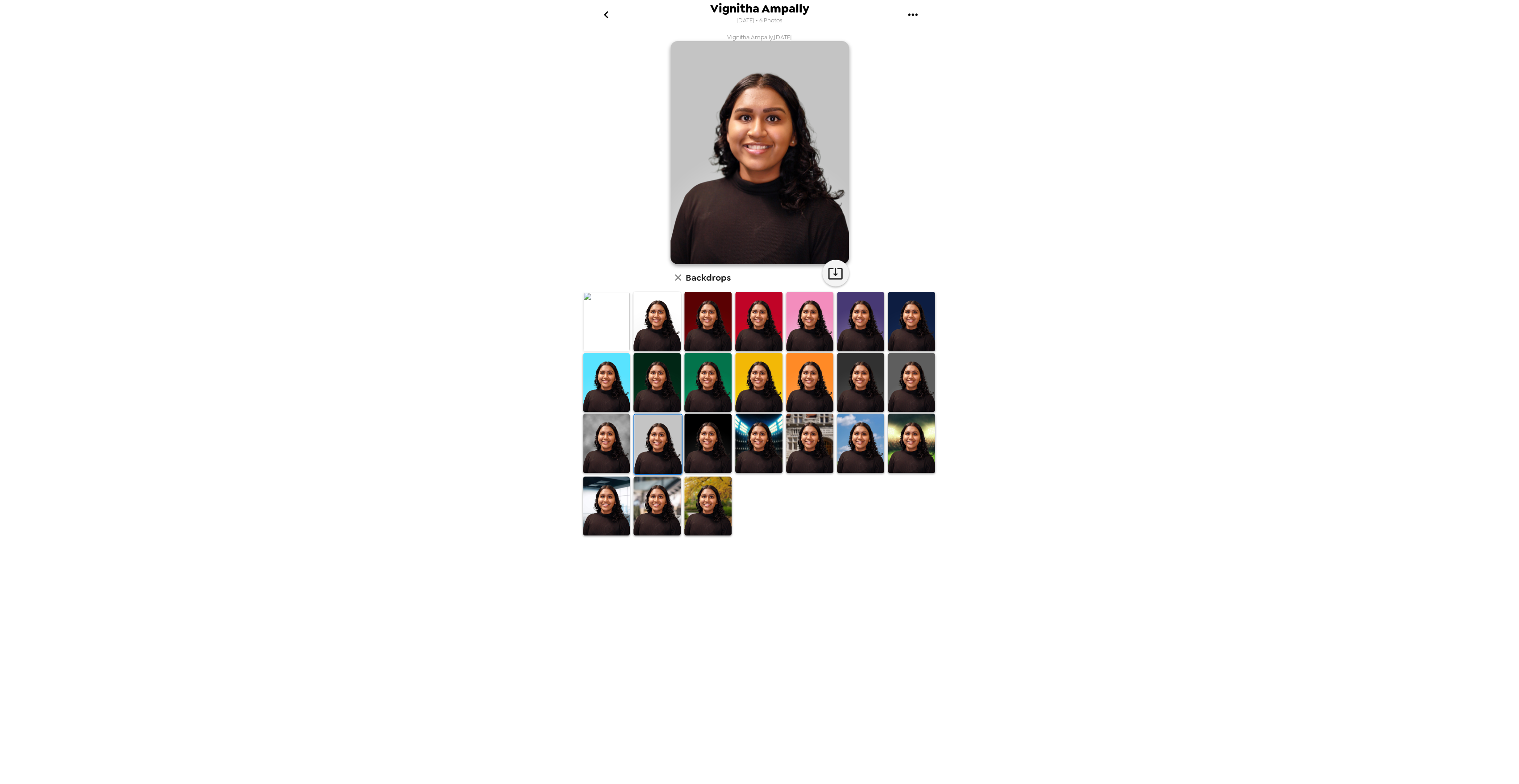
click at [614, 14] on button "go back" at bounding box center [606, 14] width 29 height 29
